Goal: Task Accomplishment & Management: Use online tool/utility

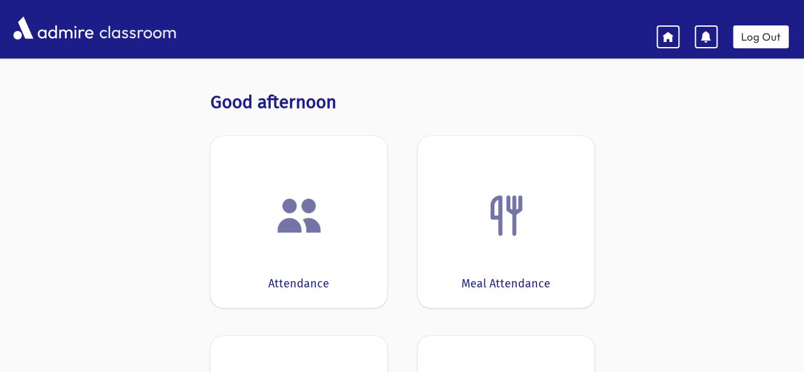
click at [325, 162] on div "Attendance" at bounding box center [298, 222] width 177 height 172
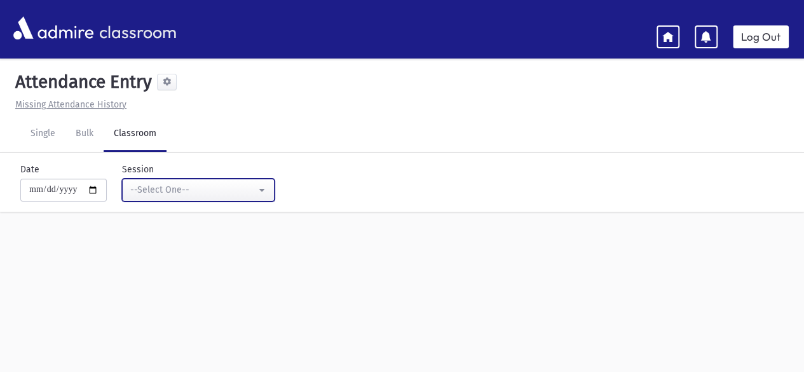
click at [268, 194] on button "--Select One--" at bounding box center [198, 190] width 152 height 23
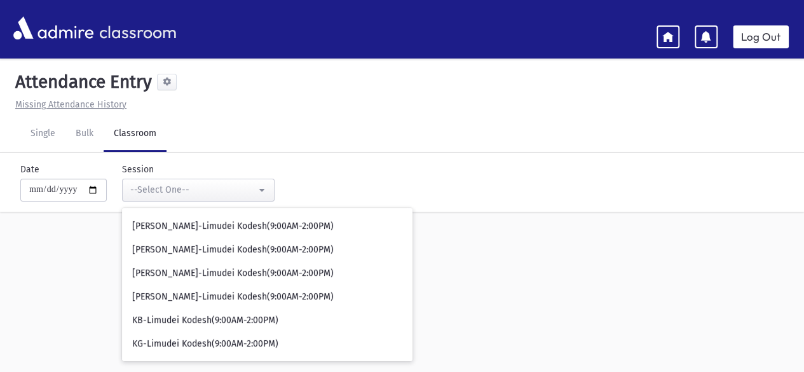
scroll to position [49, 0]
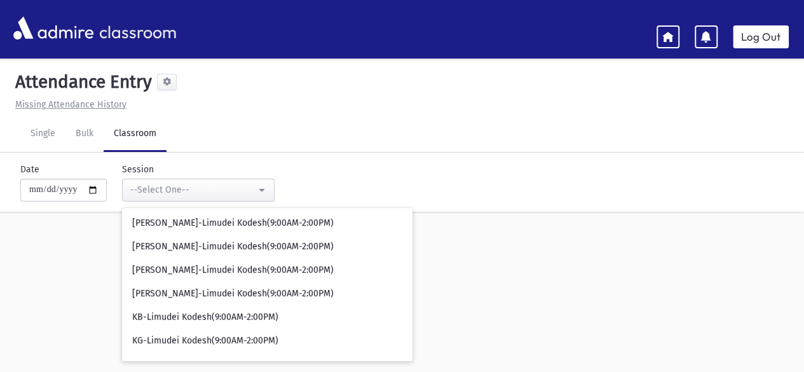
click at [424, 266] on div "**********" at bounding box center [402, 229] width 804 height 336
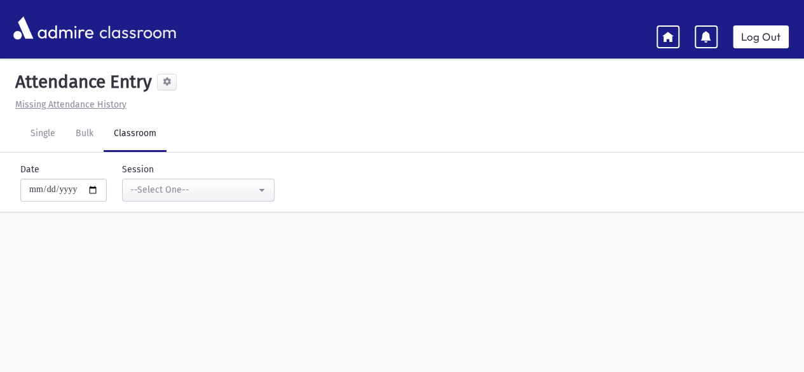
click at [672, 42] on link at bounding box center [667, 36] width 23 height 23
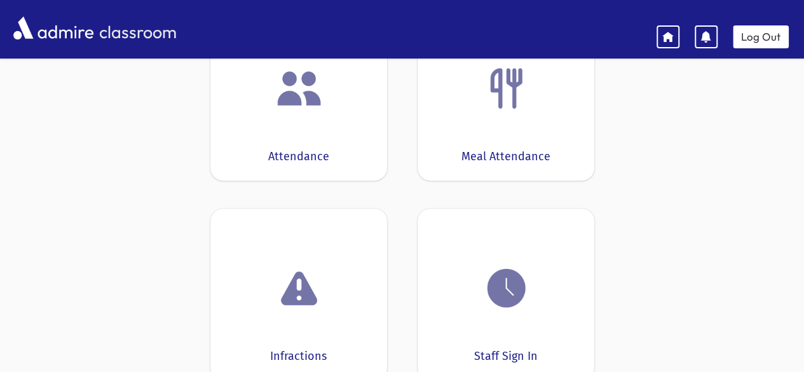
scroll to position [152, 0]
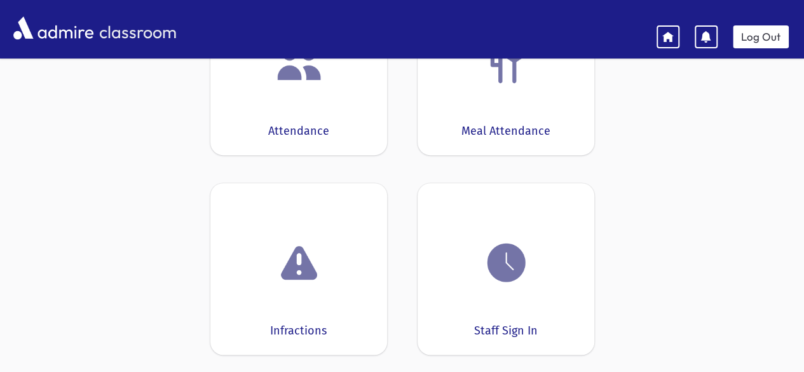
click at [536, 267] on div at bounding box center [505, 262] width 137 height 48
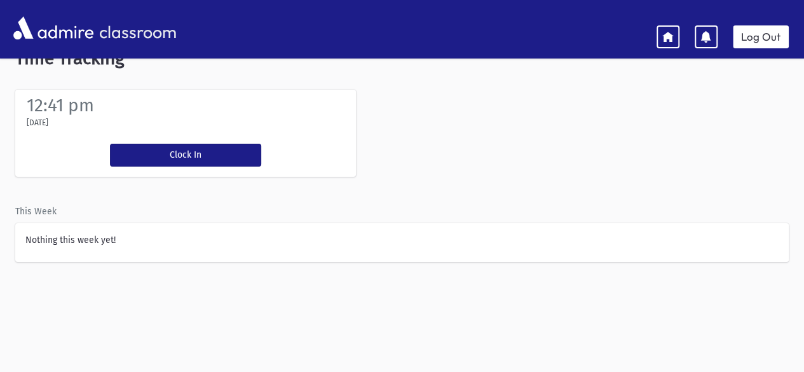
scroll to position [3, 0]
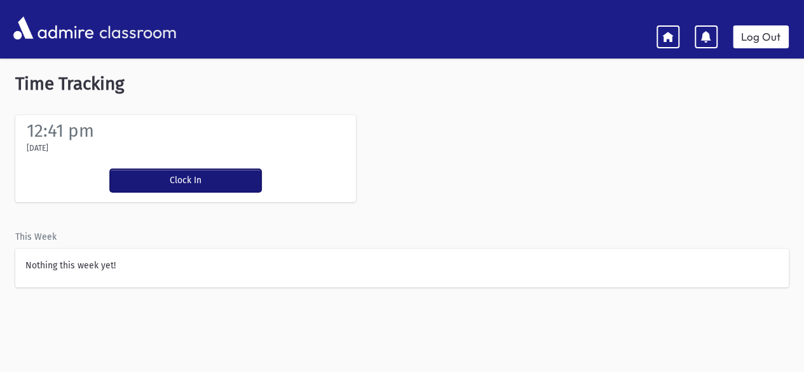
click at [193, 190] on button "Clock In" at bounding box center [185, 180] width 151 height 23
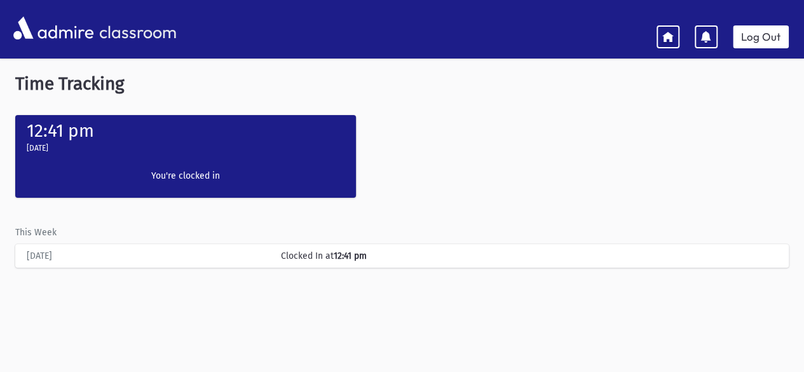
click at [673, 41] on icon at bounding box center [667, 35] width 11 height 11
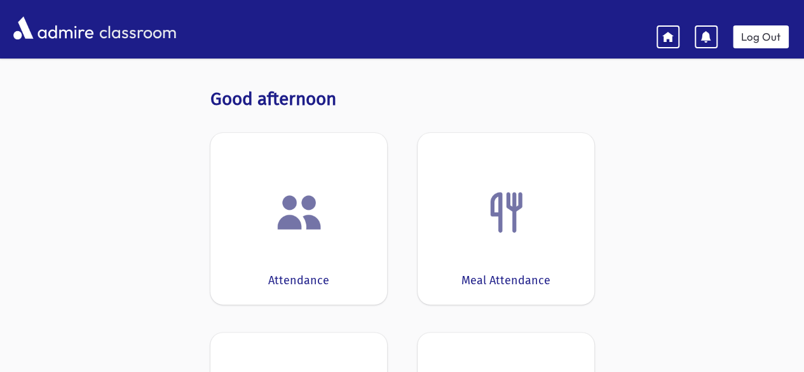
scroll to position [18, 0]
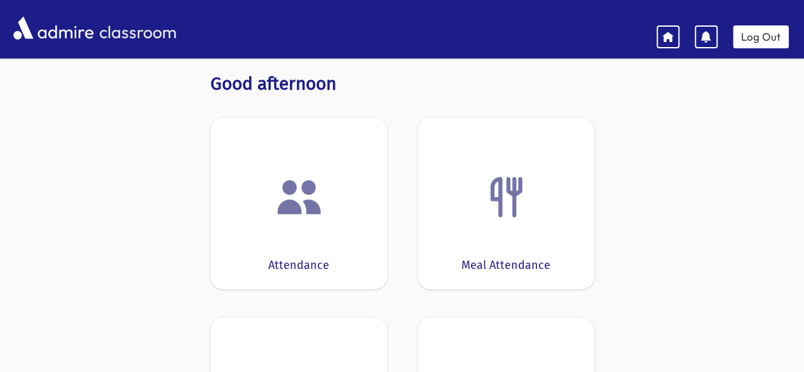
click at [346, 225] on div "Attendance" at bounding box center [298, 204] width 177 height 172
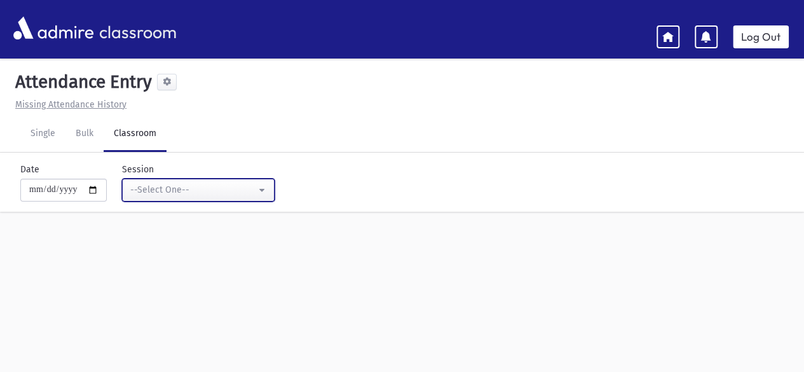
click at [271, 193] on button "--Select One--" at bounding box center [198, 190] width 152 height 23
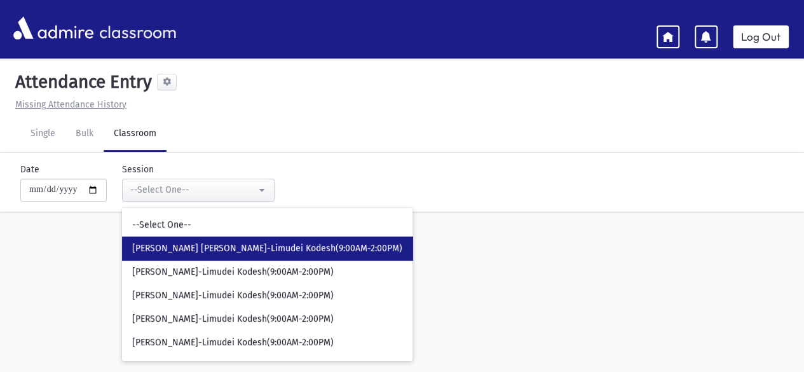
click at [258, 252] on span "[PERSON_NAME] [PERSON_NAME]-Limudei Kodesh(9:00AM-2:00PM)" at bounding box center [267, 248] width 270 height 13
select select "****"
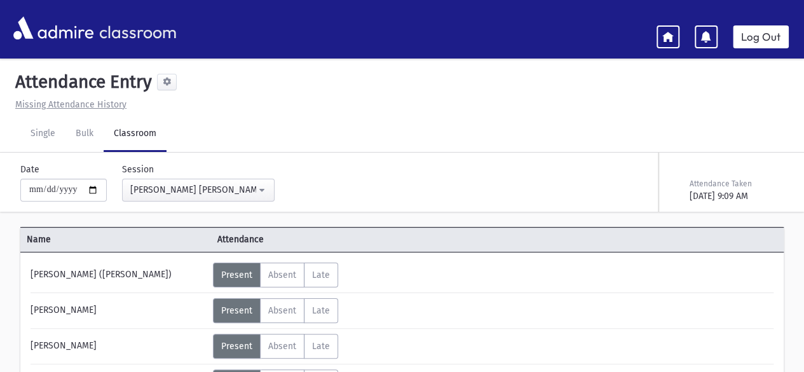
click at [679, 32] on link at bounding box center [667, 36] width 23 height 23
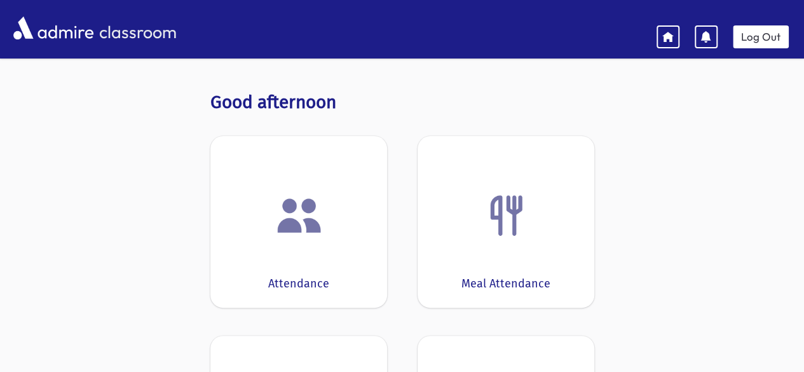
drag, startPoint x: 679, startPoint y: 32, endPoint x: 766, endPoint y: 264, distance: 246.9
click at [766, 264] on div "classroom Log Out Notification alerts are not supported on this device Good aft…" at bounding box center [402, 316] width 804 height 582
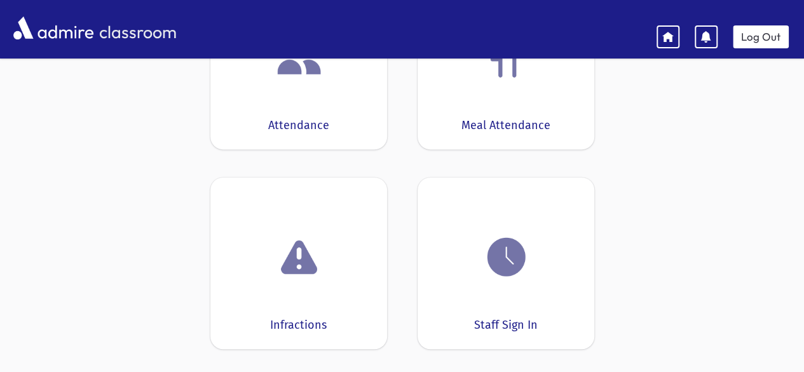
scroll to position [235, 0]
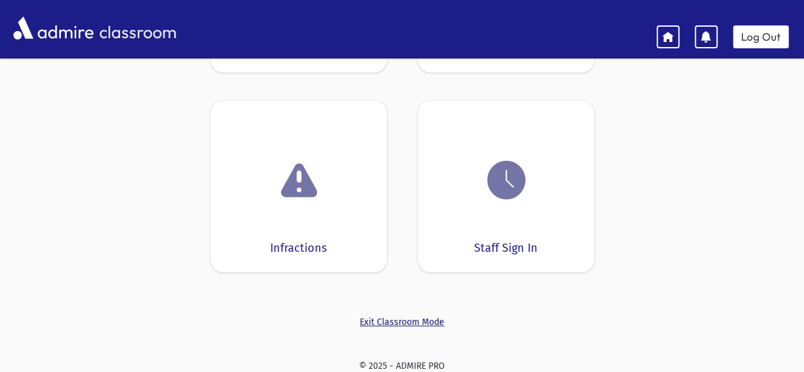
click at [378, 320] on link "Exit Classroom Mode" at bounding box center [402, 321] width 384 height 13
